Goal: Find specific page/section: Find specific page/section

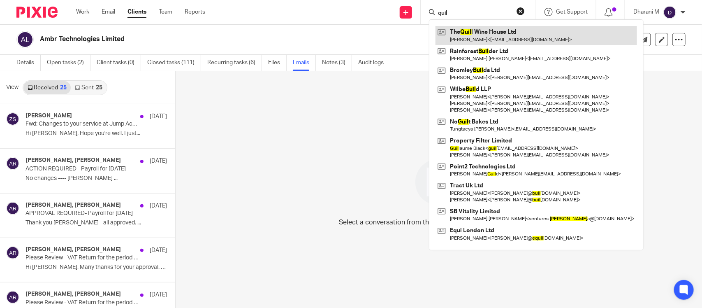
type input "quil"
click at [486, 32] on link at bounding box center [537, 35] width 202 height 19
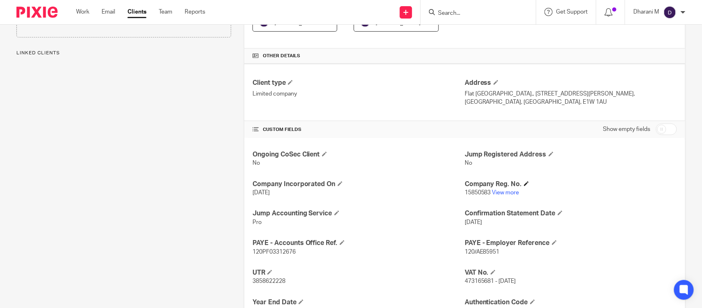
scroll to position [206, 0]
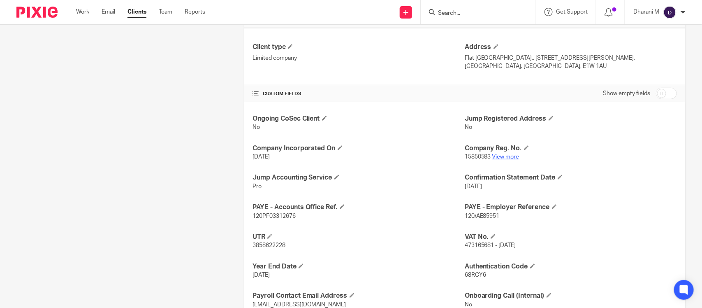
click at [503, 160] on link "View more" at bounding box center [506, 157] width 27 height 6
